Goal: Communication & Community: Answer question/provide support

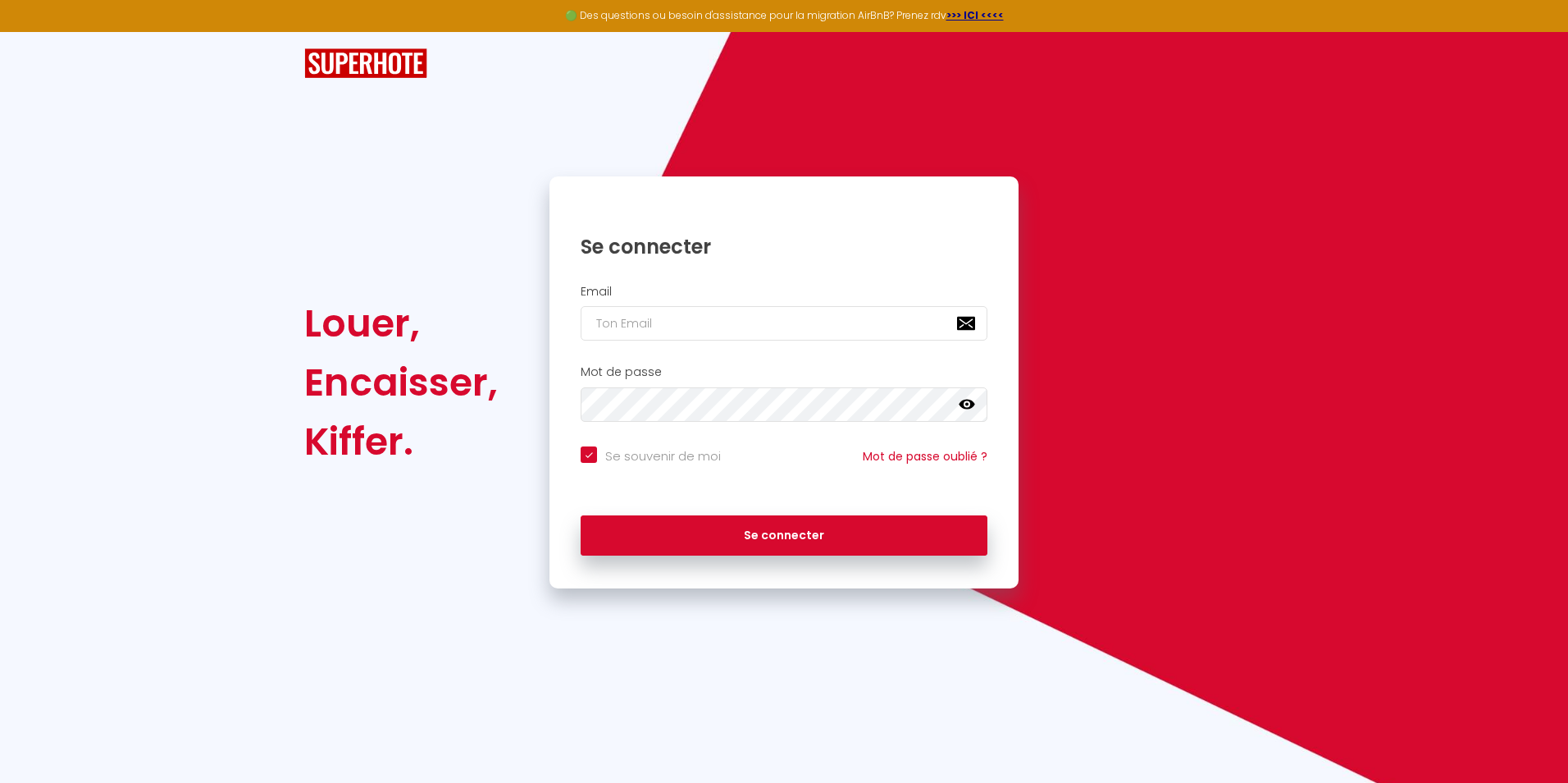
click at [0, 782] on nordpass-portal at bounding box center [0, 783] width 0 height 0
type input "[EMAIL_ADDRESS][DOMAIN_NAME]"
checkbox input "true"
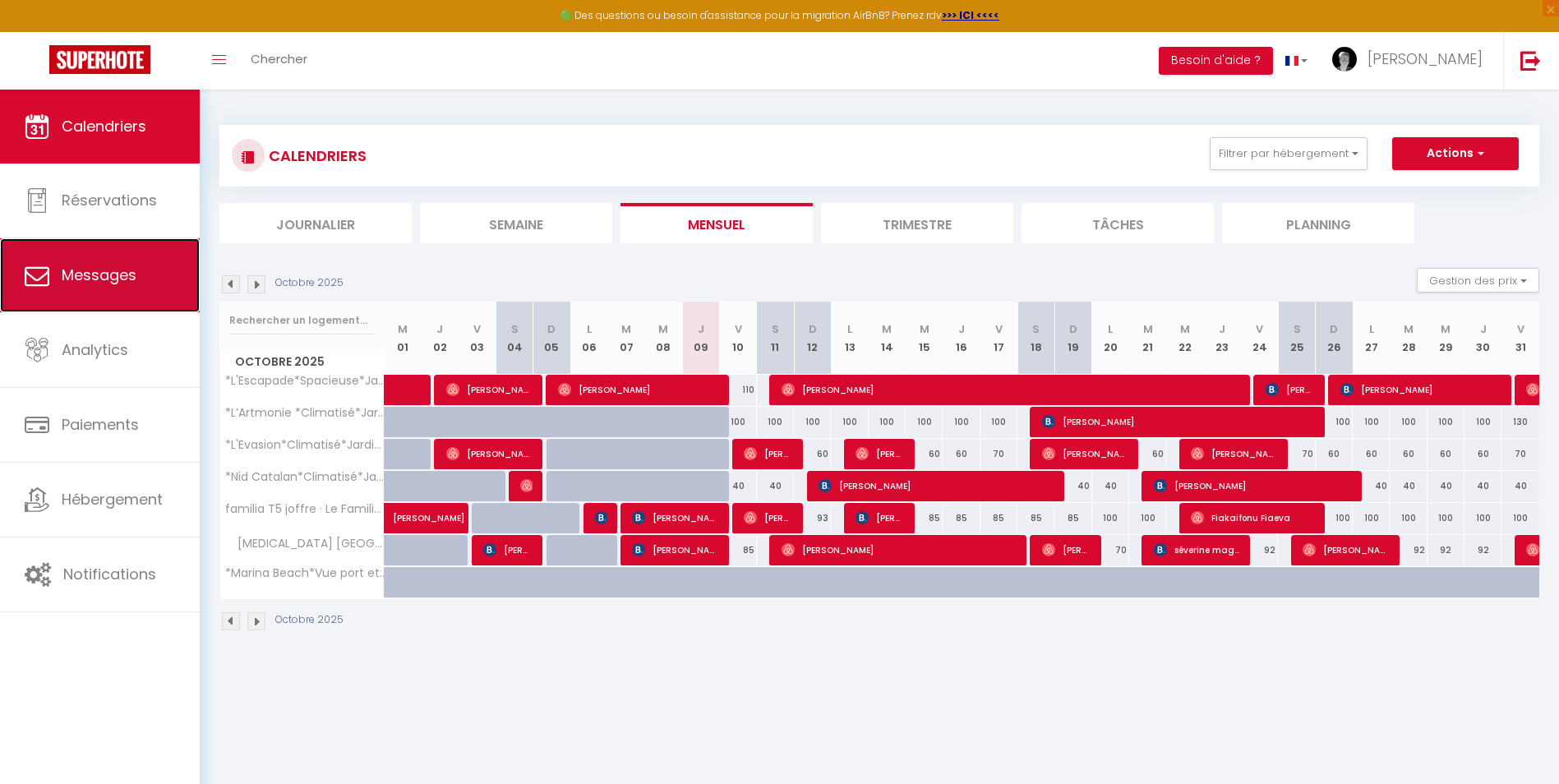
click at [58, 270] on link "Messages" at bounding box center [99, 276] width 200 height 74
select select "message"
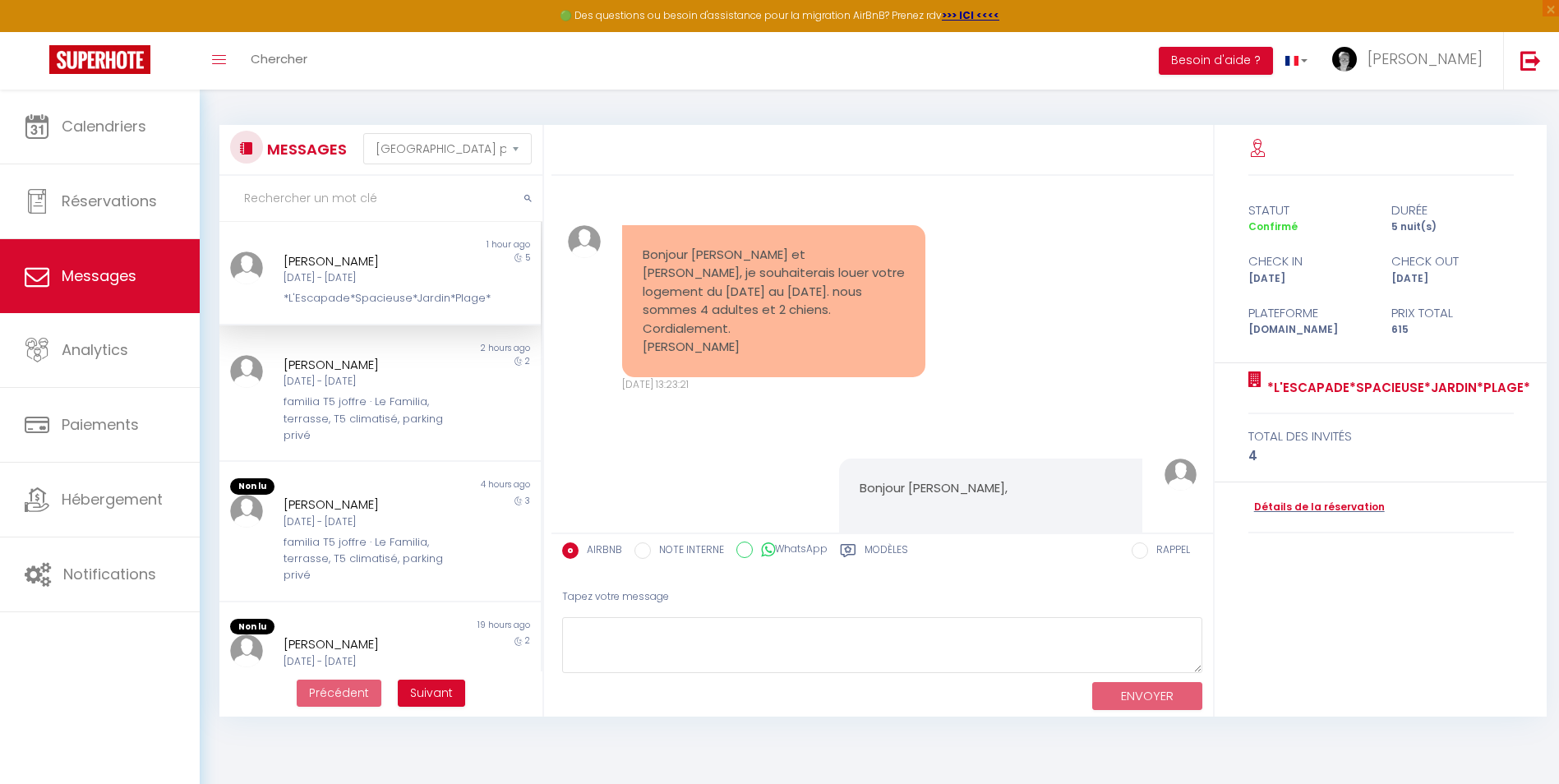
scroll to position [4120, 0]
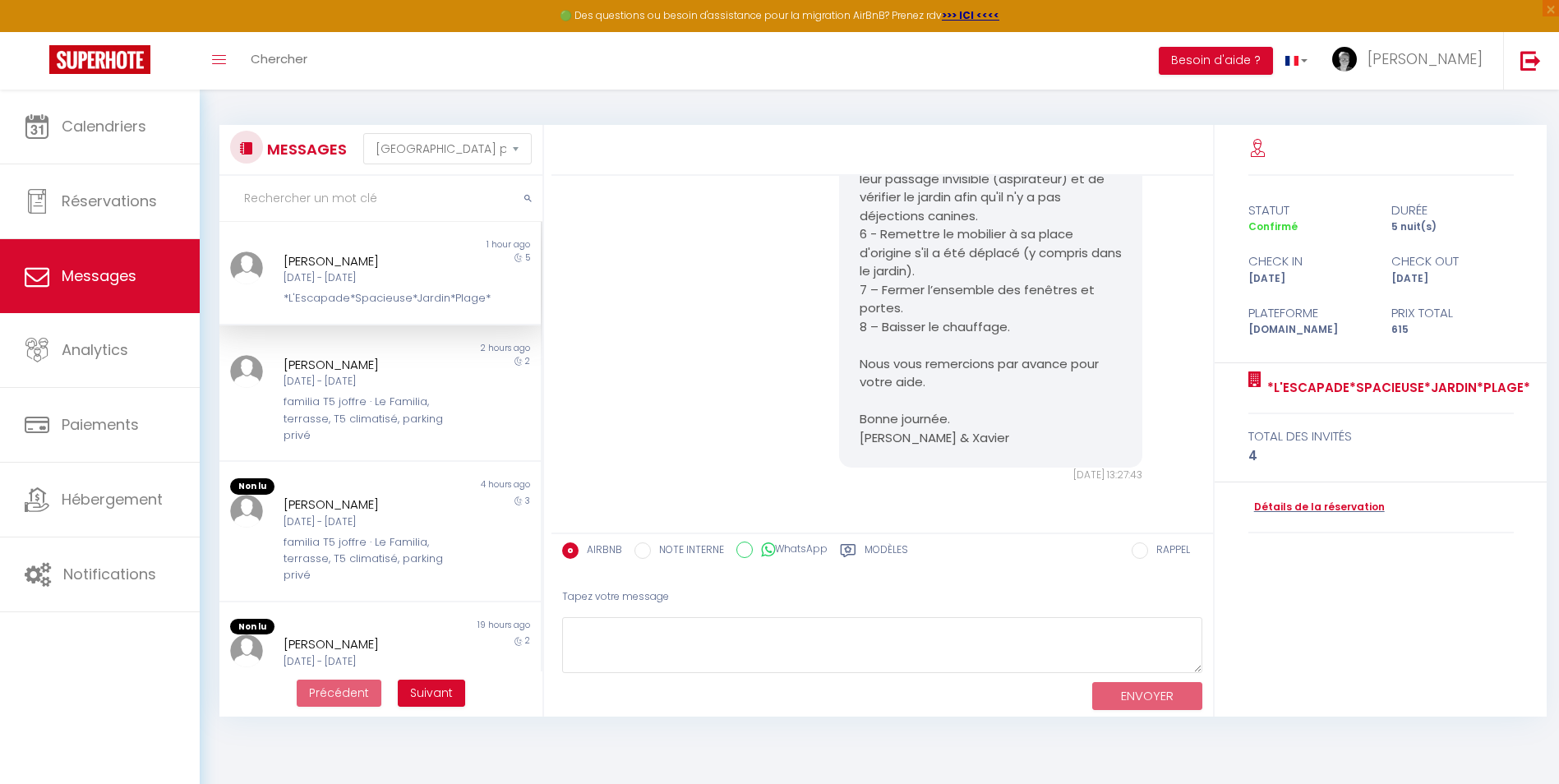
click at [438, 294] on div "*L'Escapade*Spacieuse*Jardin*Plage*" at bounding box center [366, 297] width 166 height 16
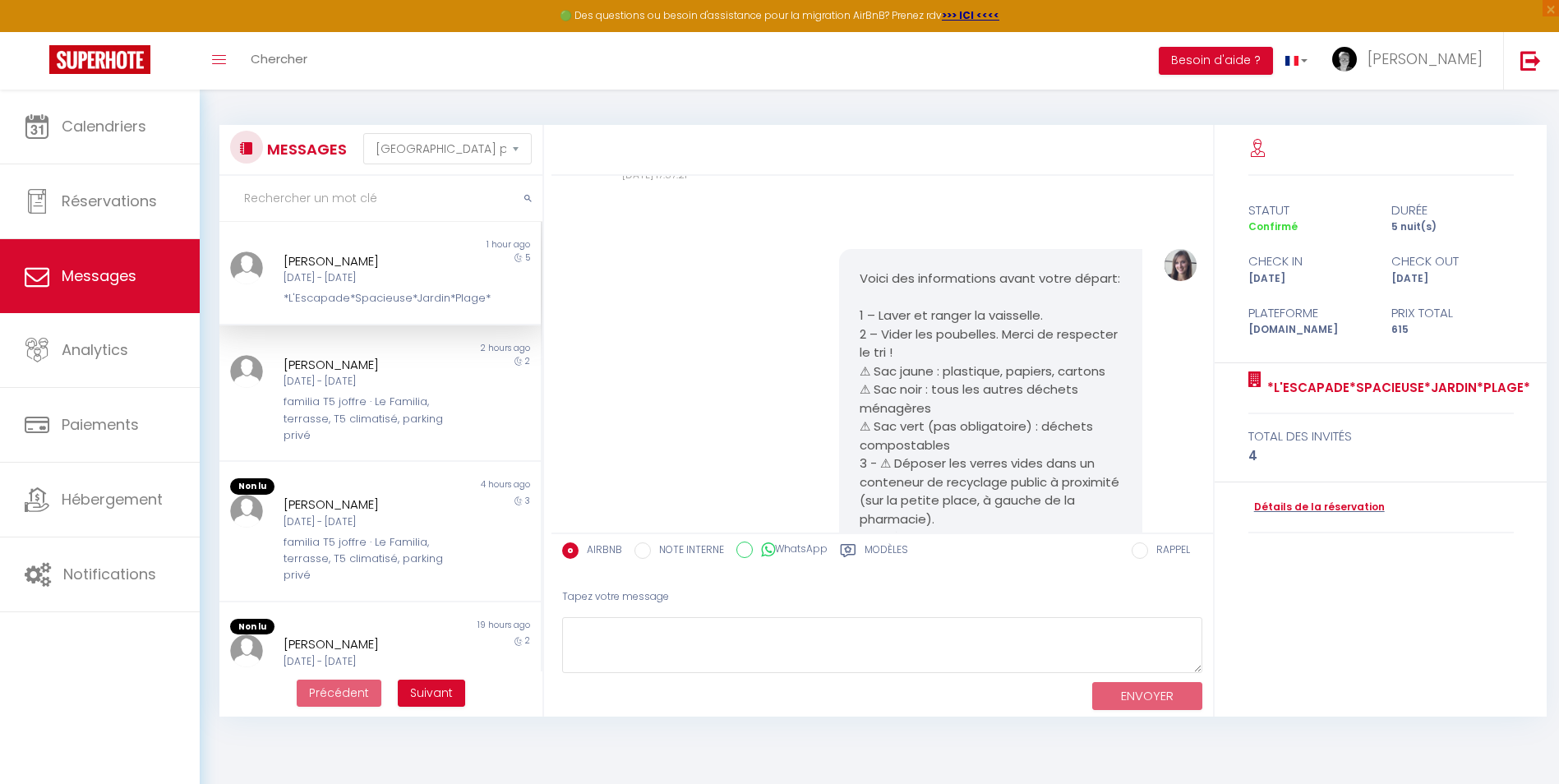
scroll to position [3626, 0]
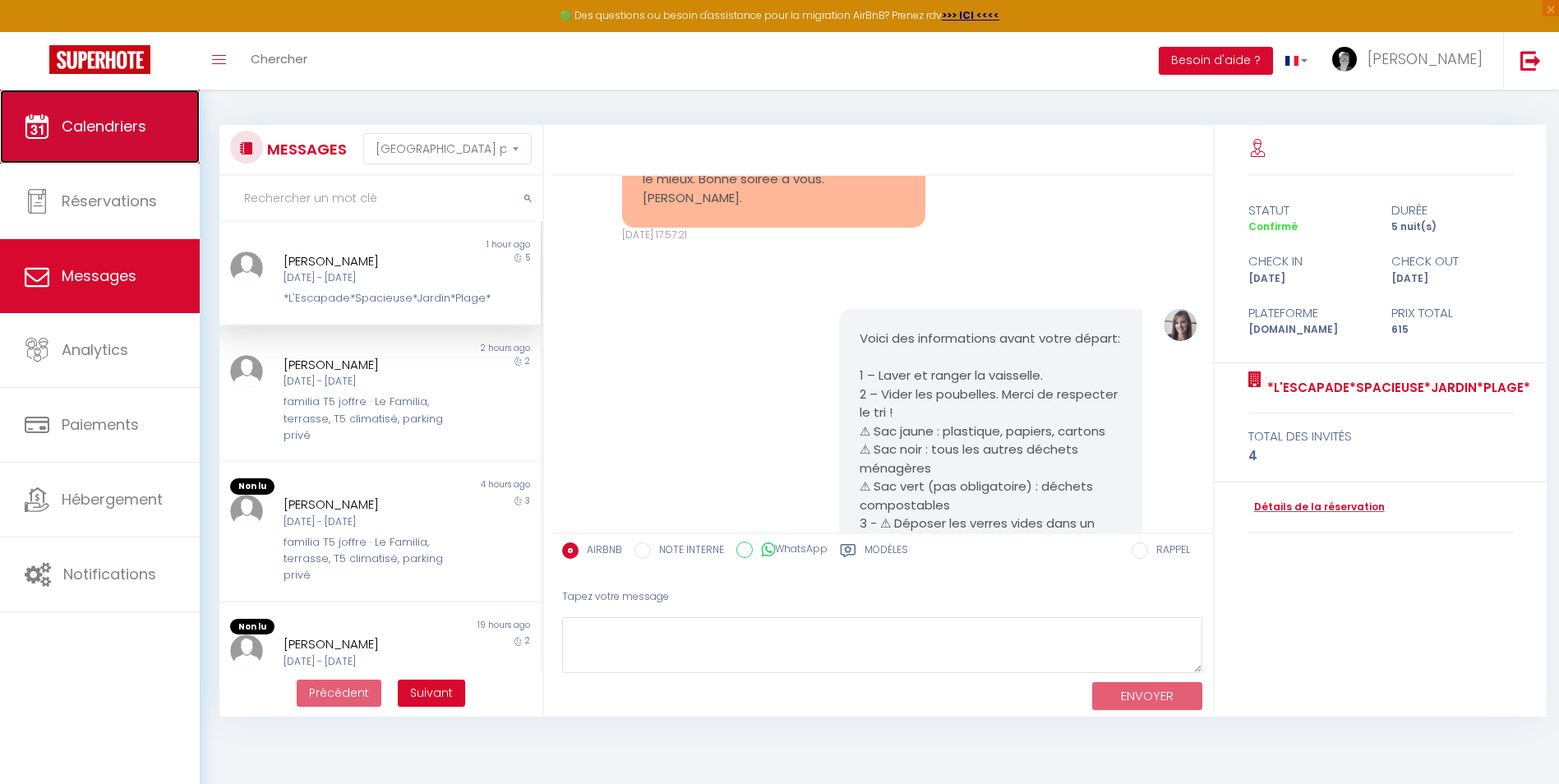
click at [116, 141] on link "Calendriers" at bounding box center [99, 127] width 200 height 74
